Goal: Navigation & Orientation: Find specific page/section

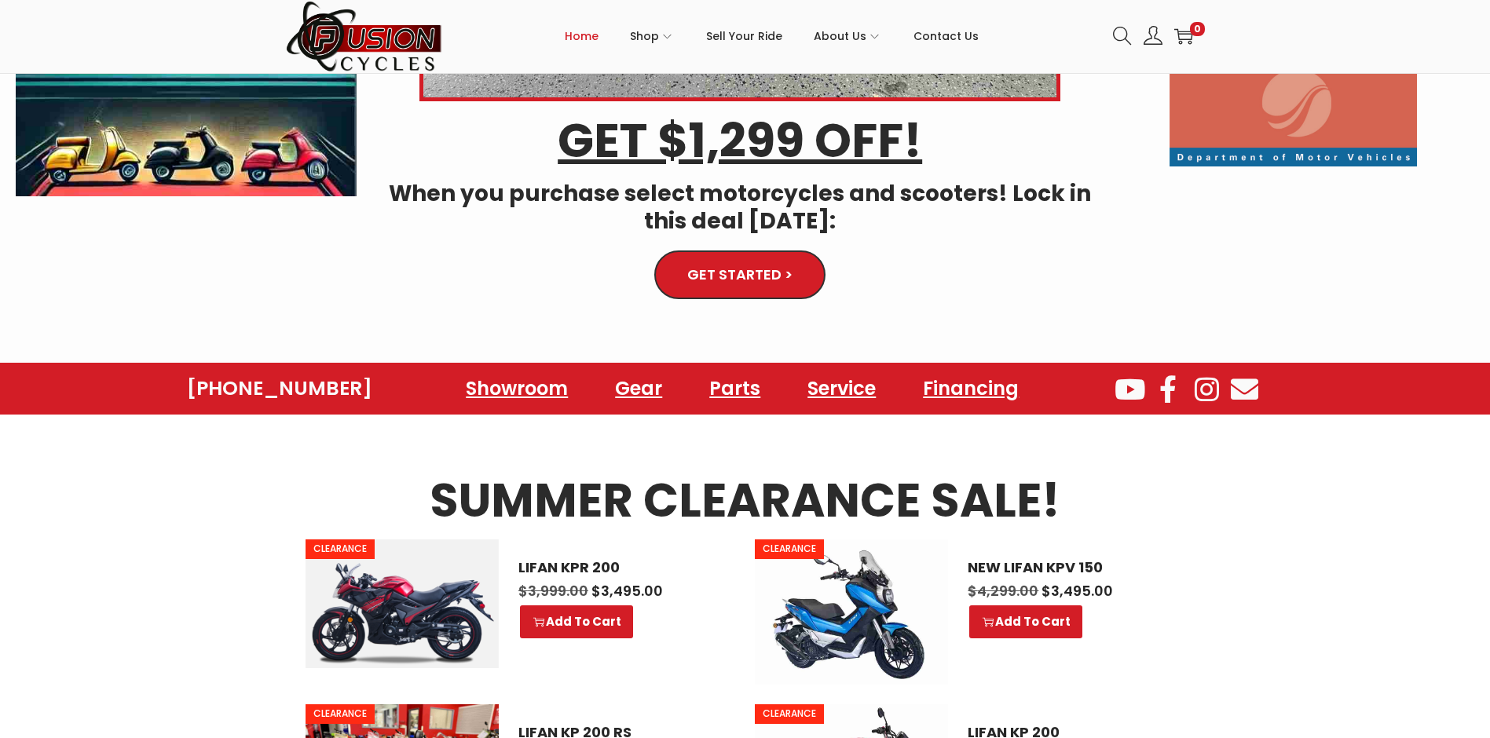
scroll to position [784, 0]
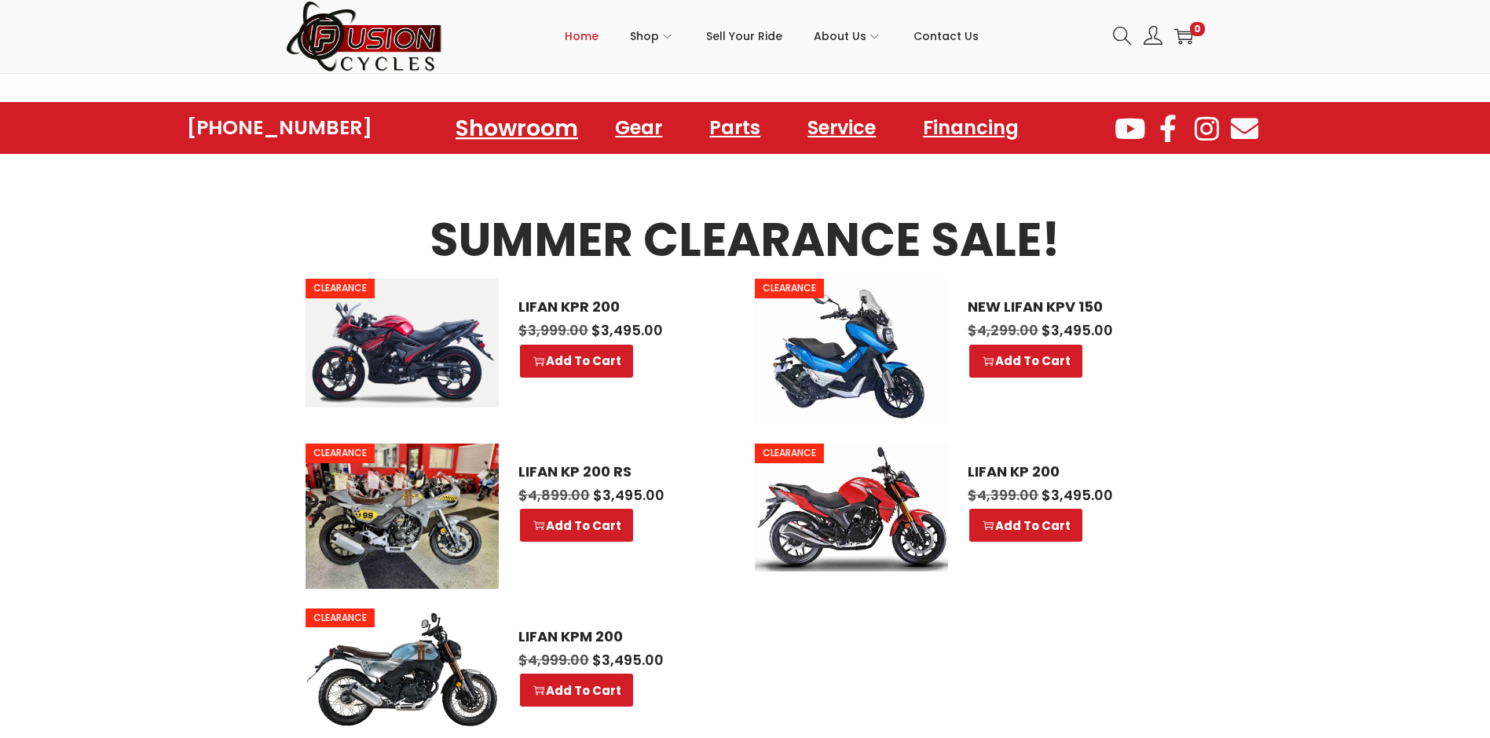
click at [509, 130] on link "Showroom" at bounding box center [517, 128] width 160 height 43
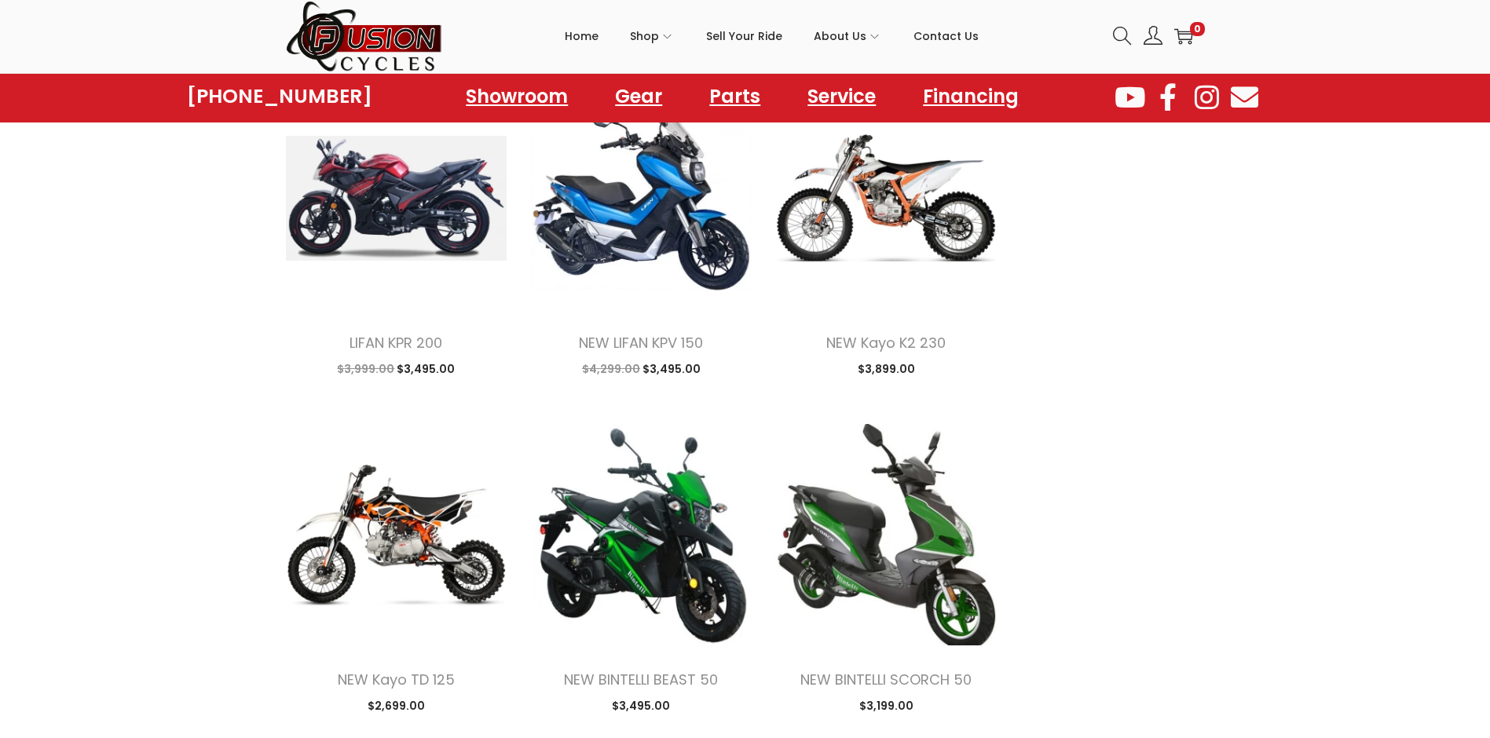
scroll to position [3797, 0]
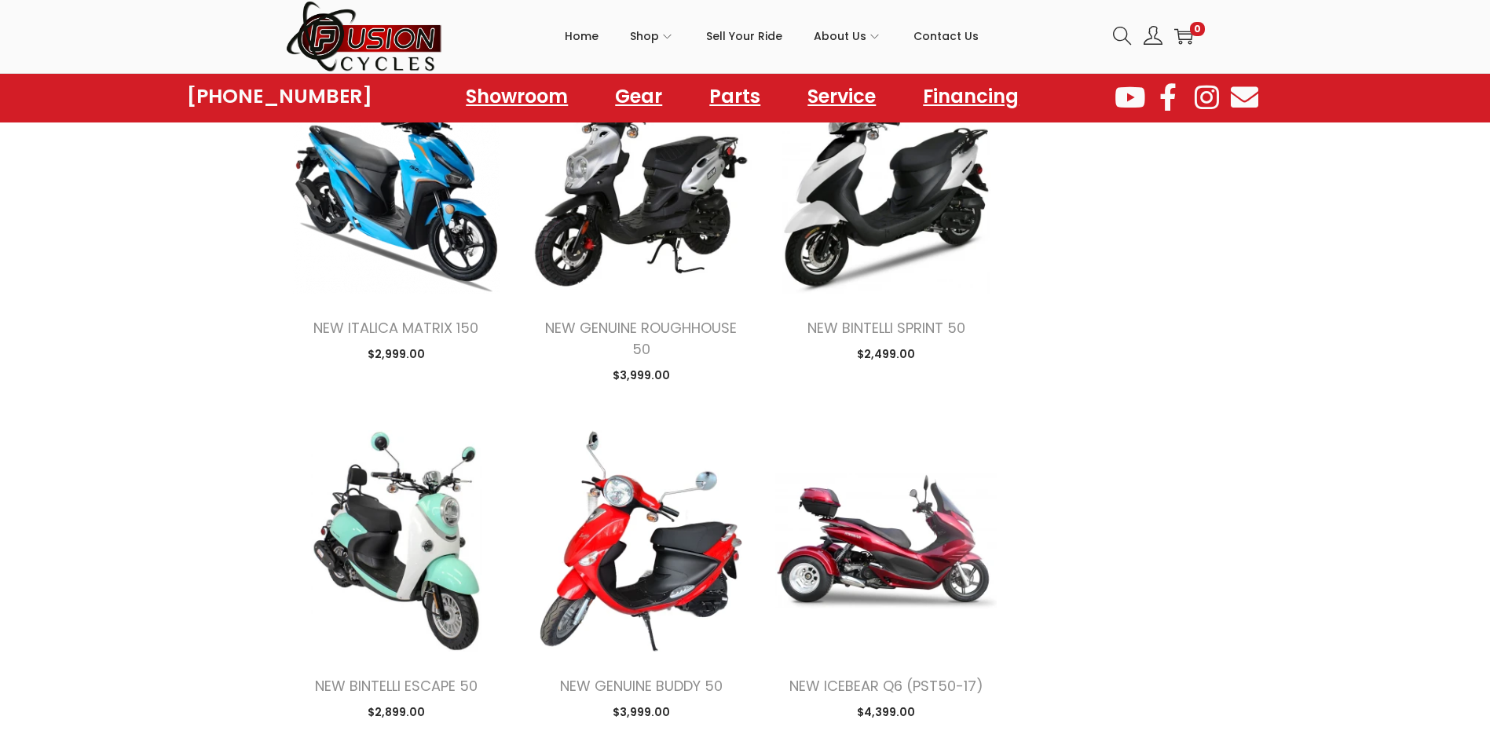
scroll to position [3141, 0]
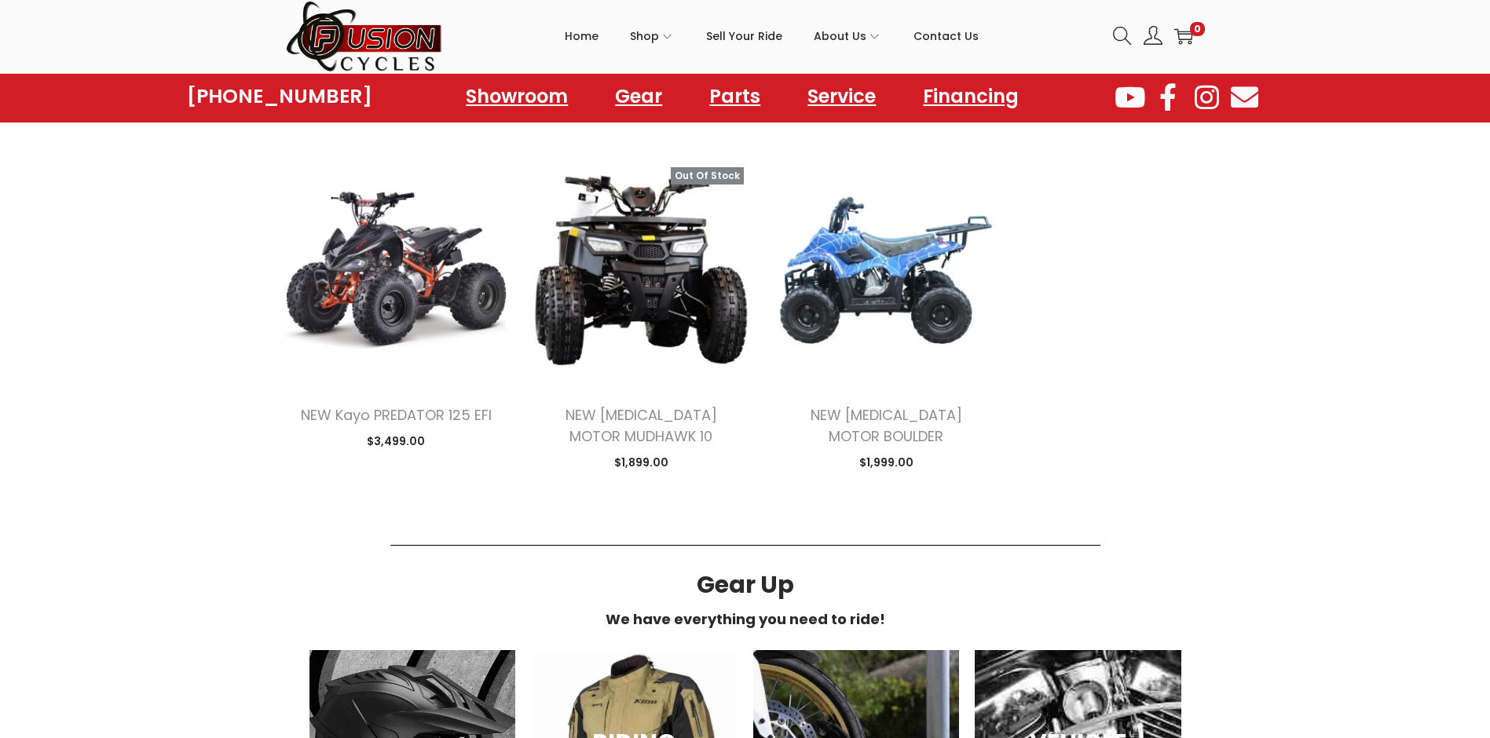
scroll to position [5235, 0]
